Goal: Obtain resource: Download file/media

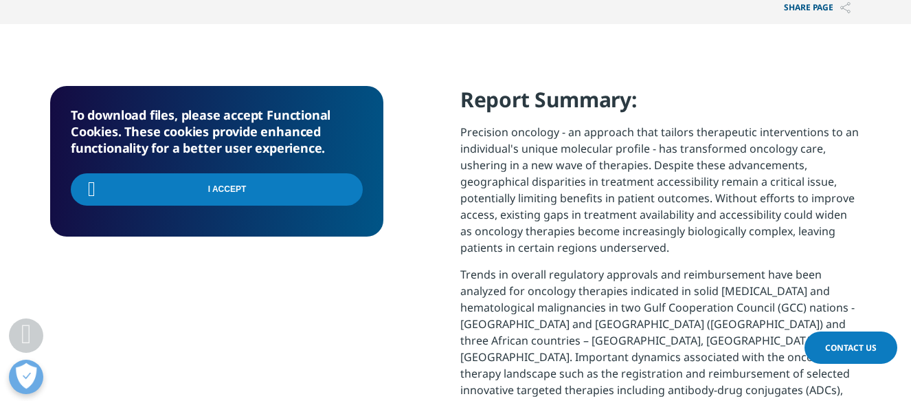
scroll to position [1349, 811]
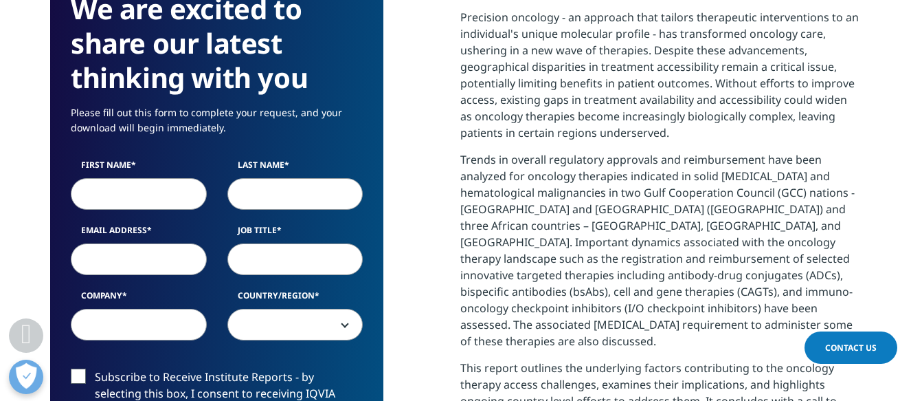
scroll to position [730, 0]
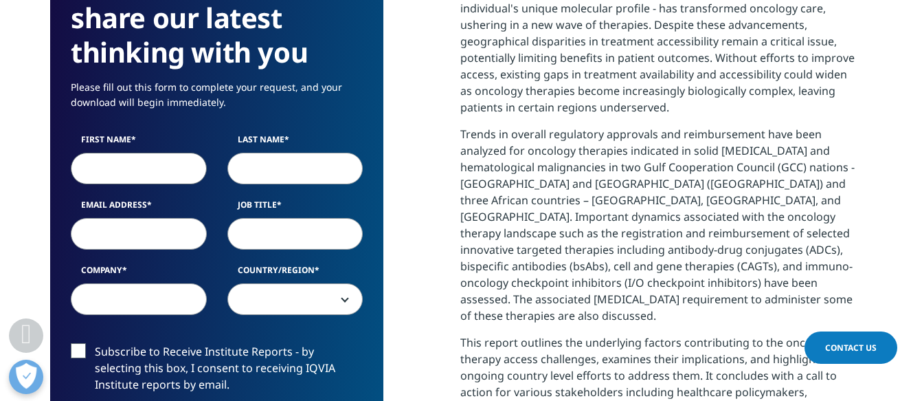
click at [104, 159] on input "First Name" at bounding box center [139, 169] width 136 height 32
type input "[PERSON_NAME]"
type input "M SHALABI"
type input "aiman.shalabi@gmail.com"
type input "IO Collaborations"
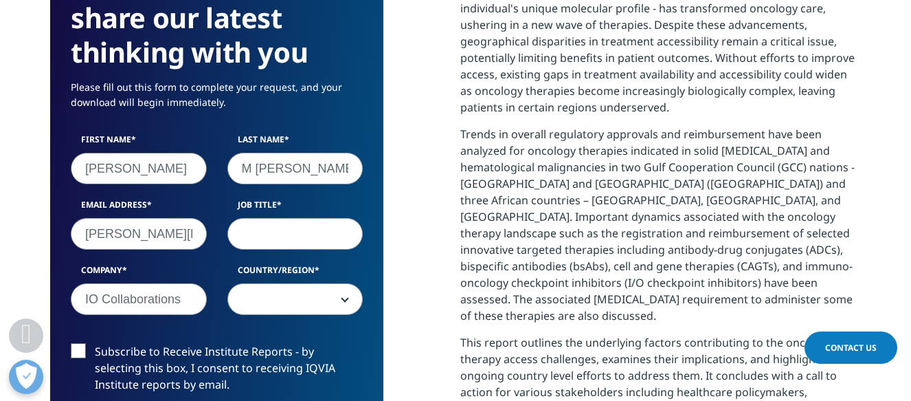
select select "[GEOGRAPHIC_DATA]"
click at [256, 166] on input "M SHALABI" at bounding box center [295, 169] width 136 height 32
type input "SHALABI"
click at [254, 238] on input "Job Title" at bounding box center [295, 234] width 136 height 32
type input "CEO"
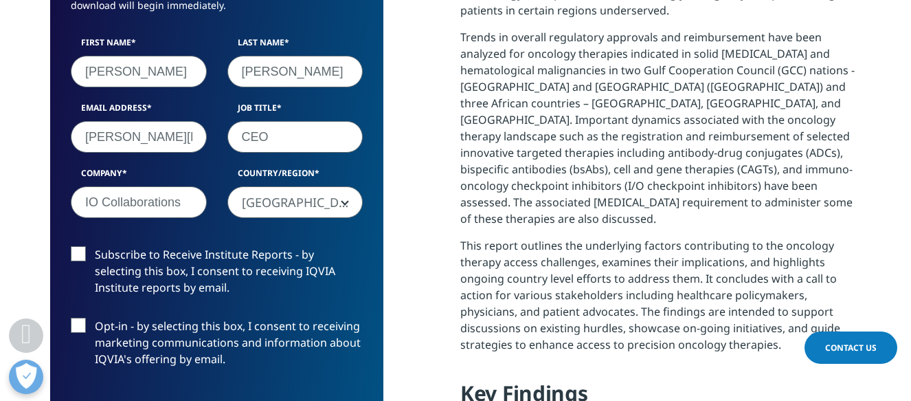
scroll to position [836, 0]
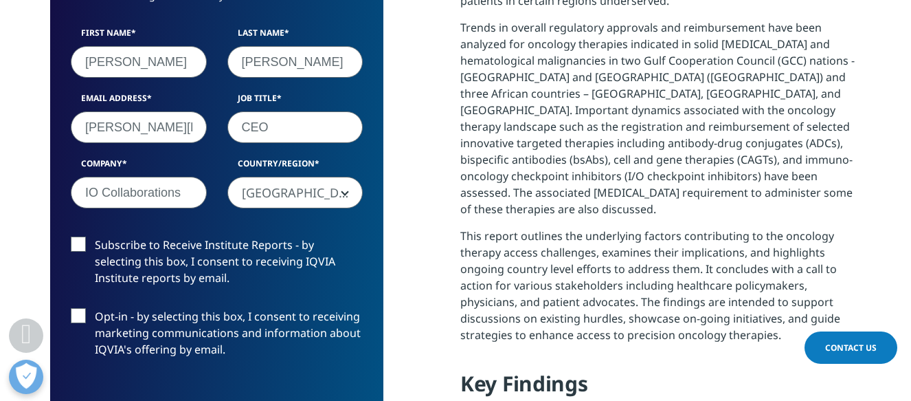
click at [76, 243] on label "Subscribe to Receive Institute Reports - by selecting this box, I consent to re…" at bounding box center [217, 264] width 292 height 57
click at [95, 236] on input "Subscribe to Receive Institute Reports - by selecting this box, I consent to re…" at bounding box center [95, 236] width 0 height 0
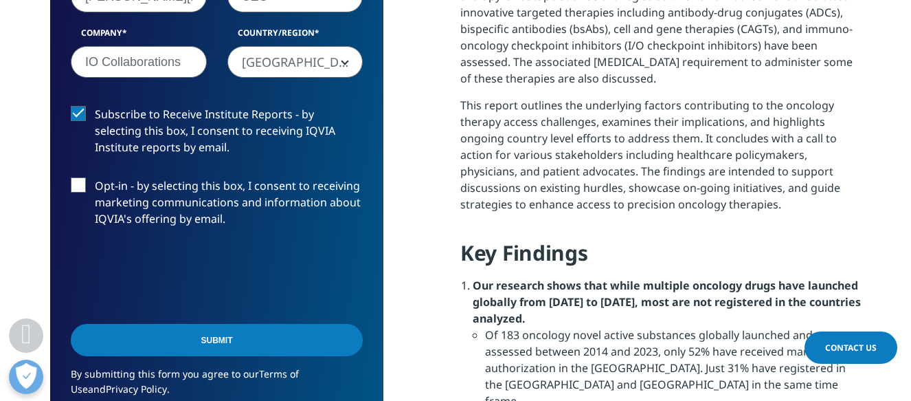
scroll to position [976, 0]
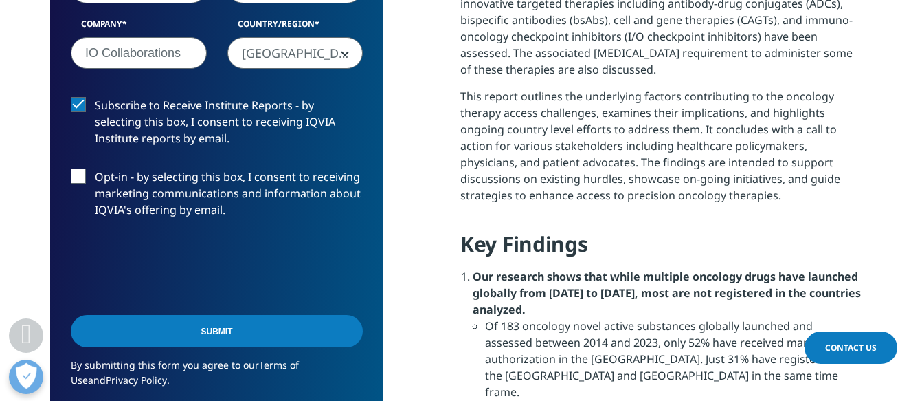
click at [254, 326] on input "Submit" at bounding box center [217, 331] width 292 height 32
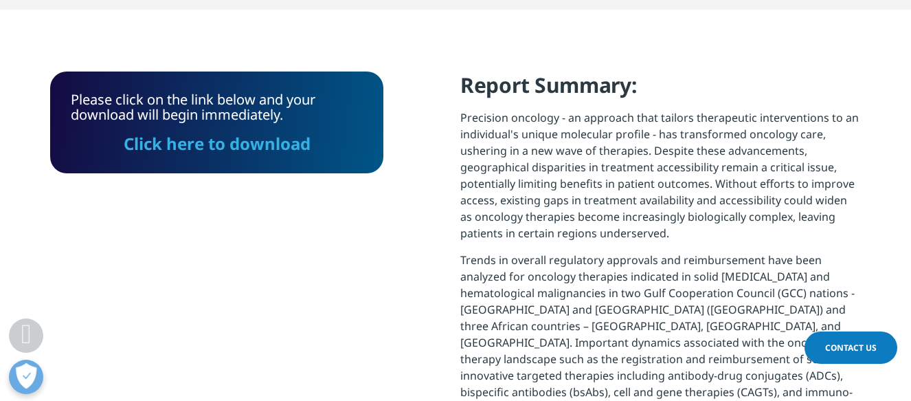
scroll to position [589, 0]
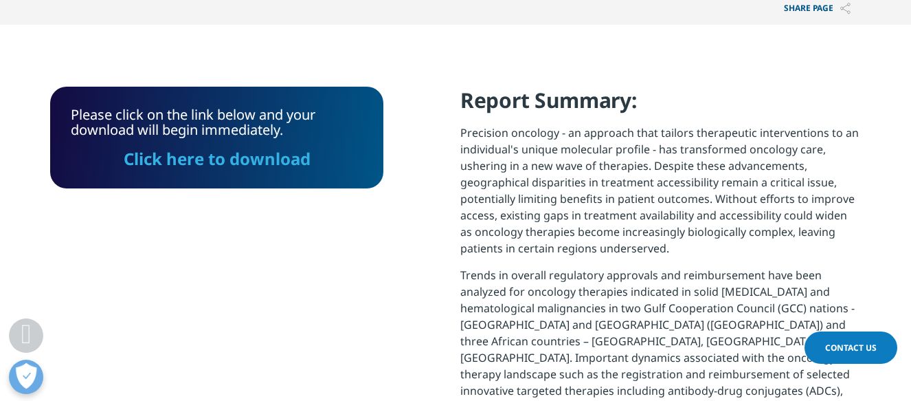
click at [235, 158] on link "Click here to download" at bounding box center [217, 158] width 187 height 23
